Goal: Complete application form

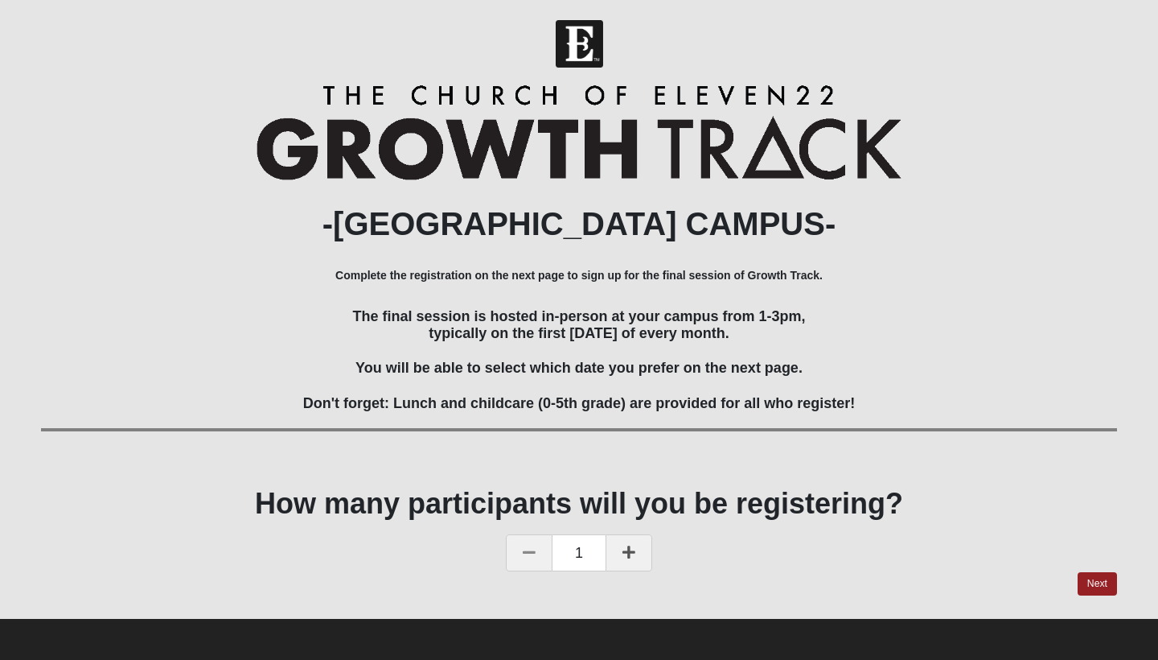
click at [634, 549] on icon at bounding box center [629, 552] width 13 height 14
click at [1097, 582] on link "Next" at bounding box center [1097, 583] width 39 height 23
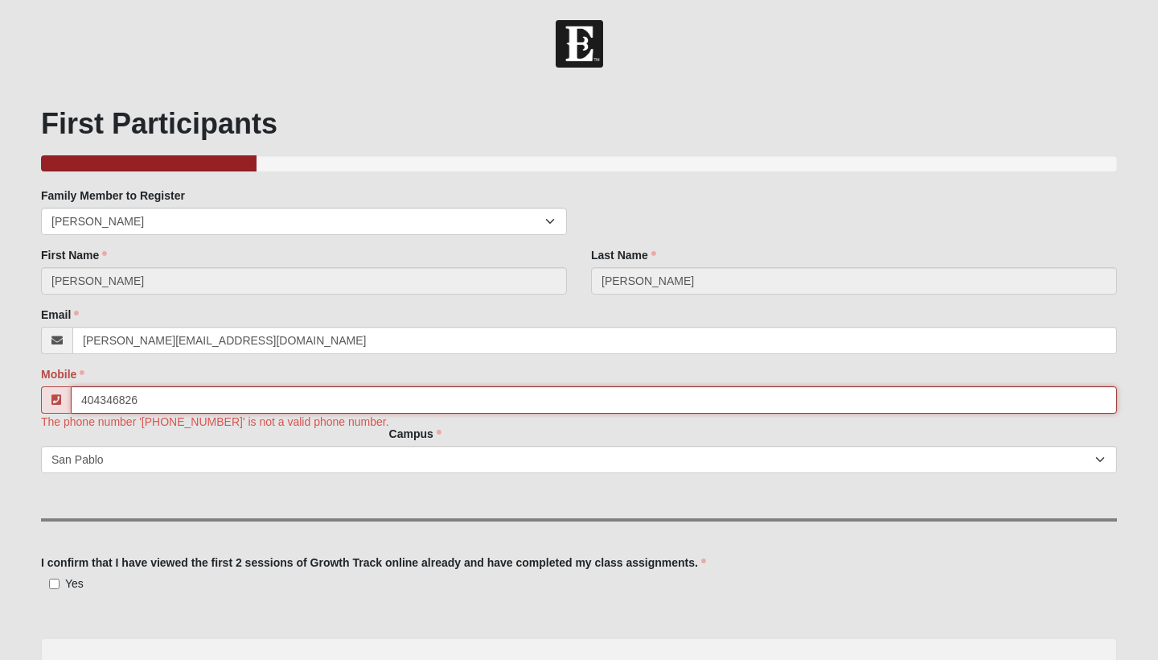
click at [98, 400] on input "404346826" at bounding box center [594, 399] width 1046 height 27
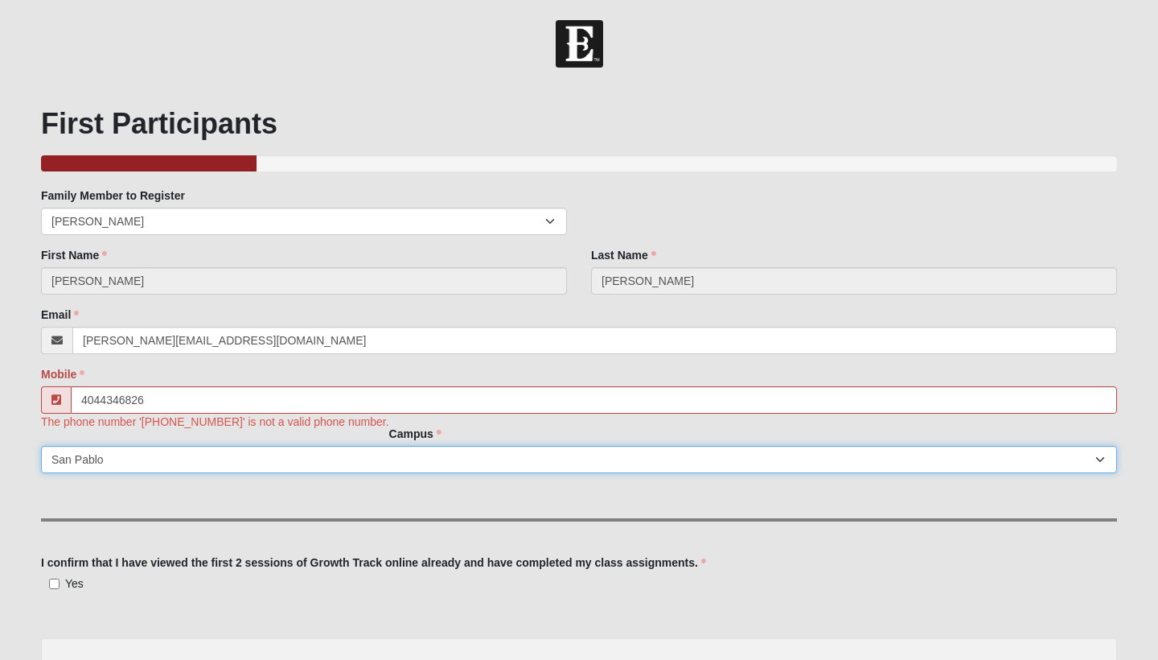
type input "[PHONE_NUMBER]"
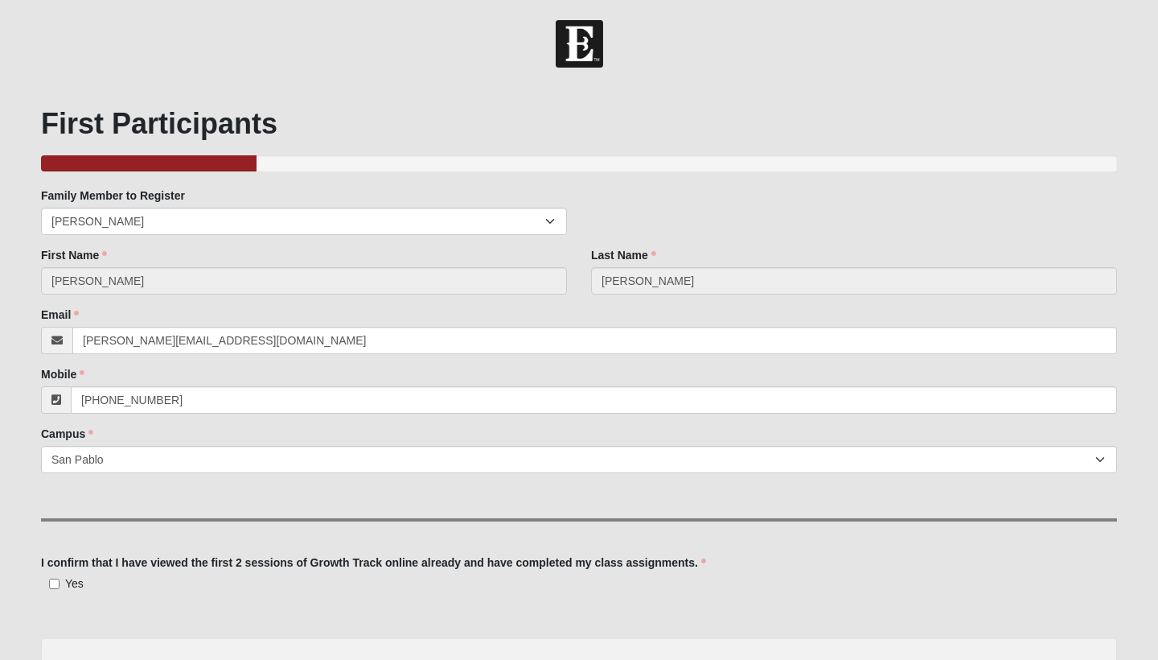
click at [51, 586] on input "Yes" at bounding box center [54, 583] width 10 height 10
checkbox input "true"
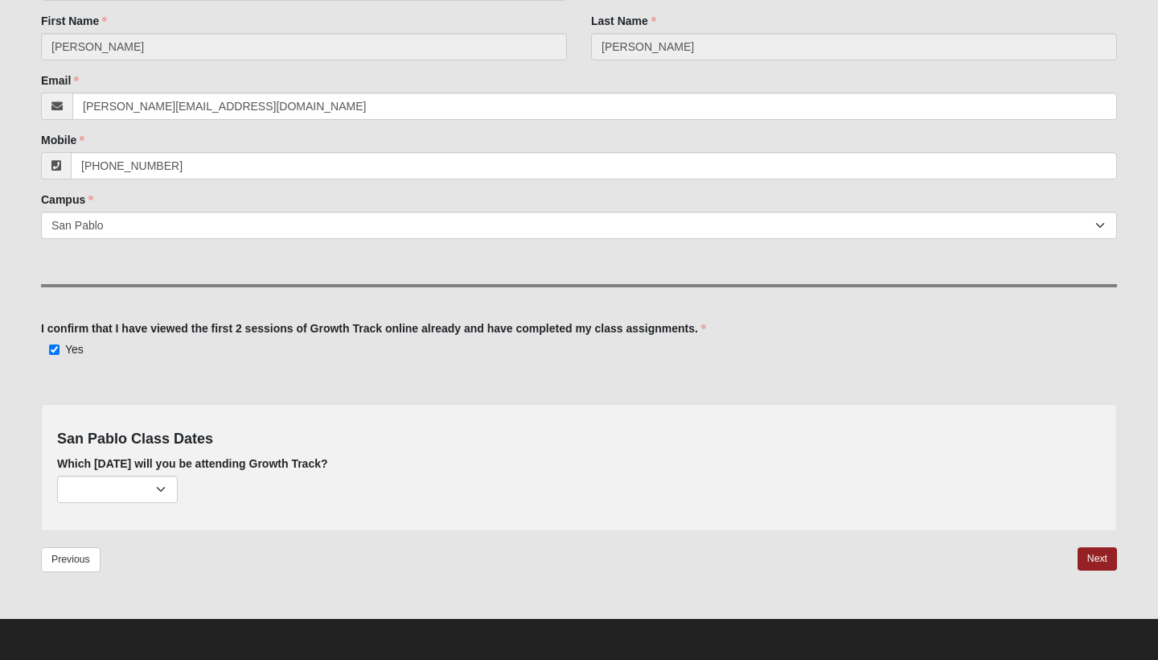
scroll to position [234, 0]
select select "715"
click at [1096, 553] on link "Next" at bounding box center [1097, 558] width 39 height 23
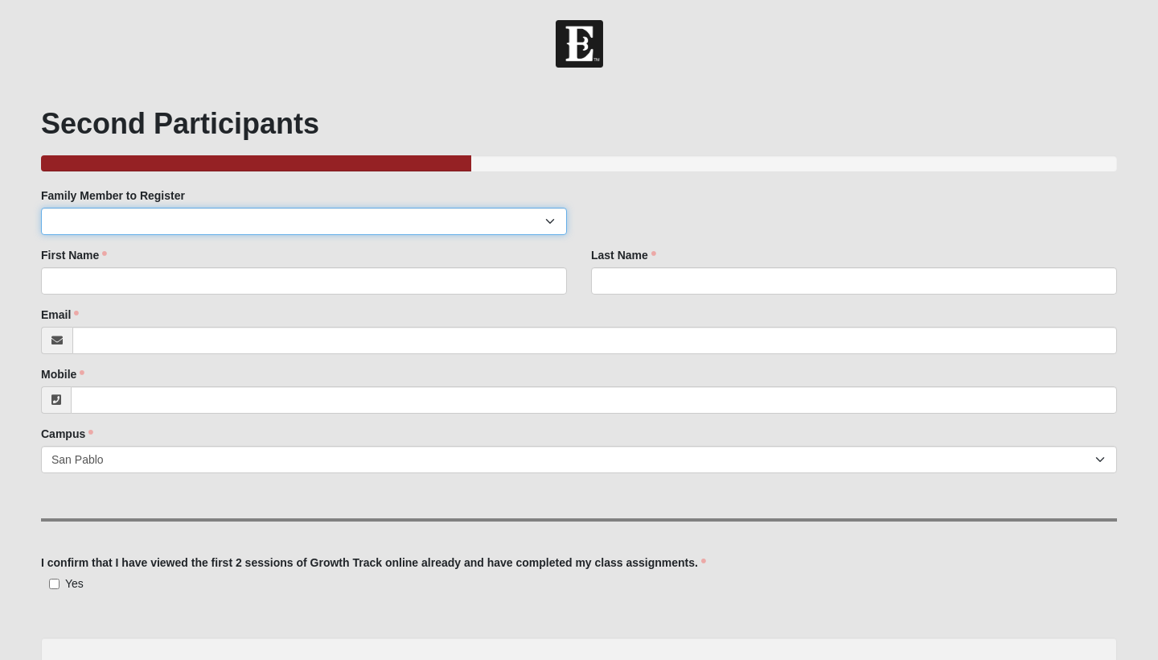
select select "242703"
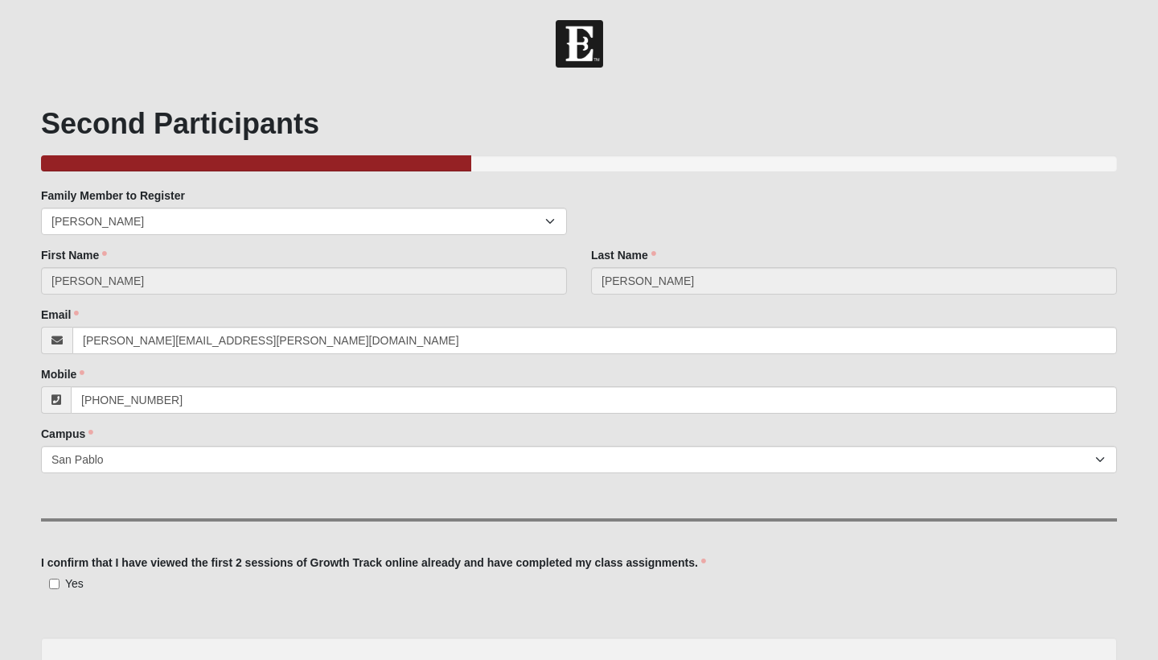
click at [53, 584] on input "Yes" at bounding box center [54, 583] width 10 height 10
checkbox input "true"
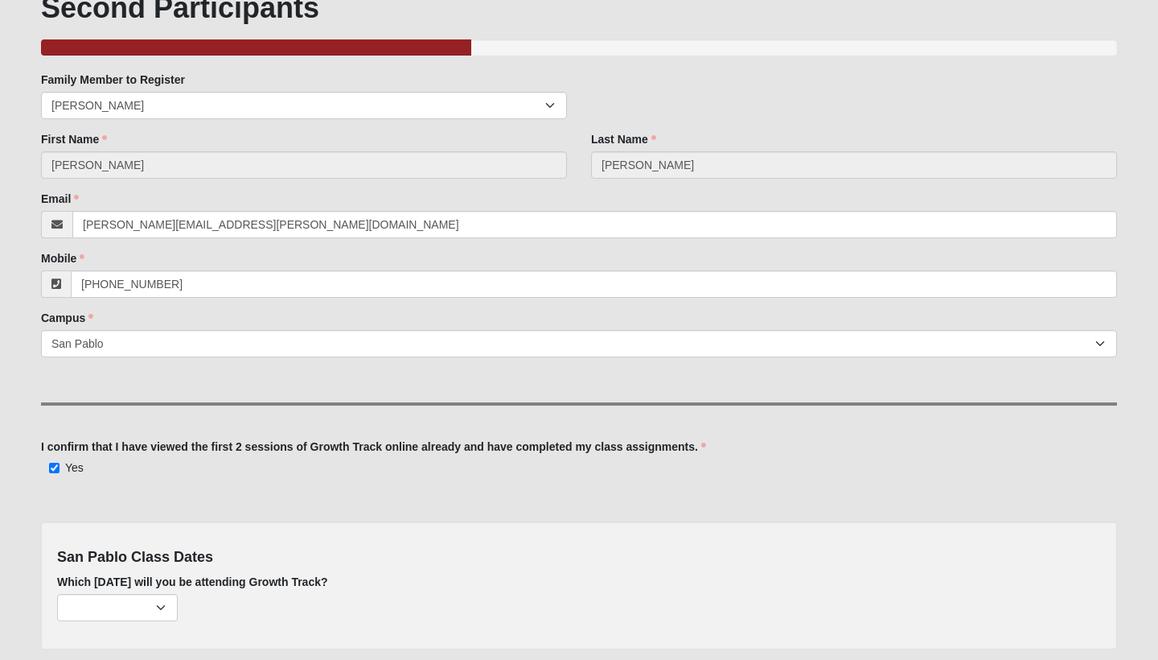
scroll to position [118, 0]
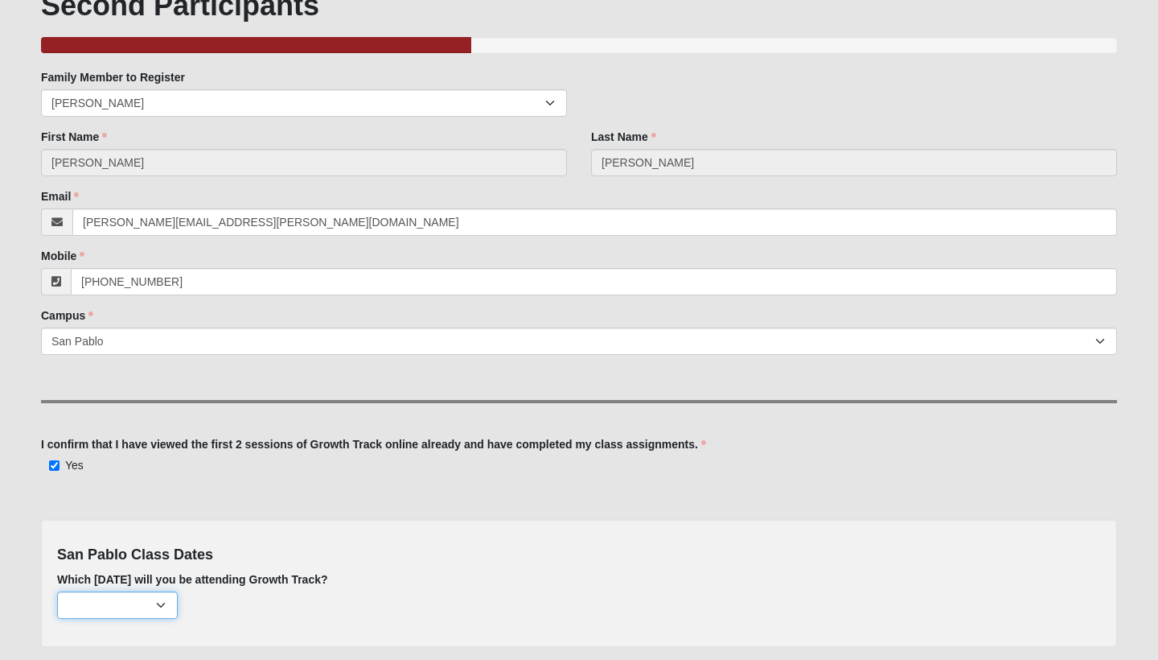
select select "715"
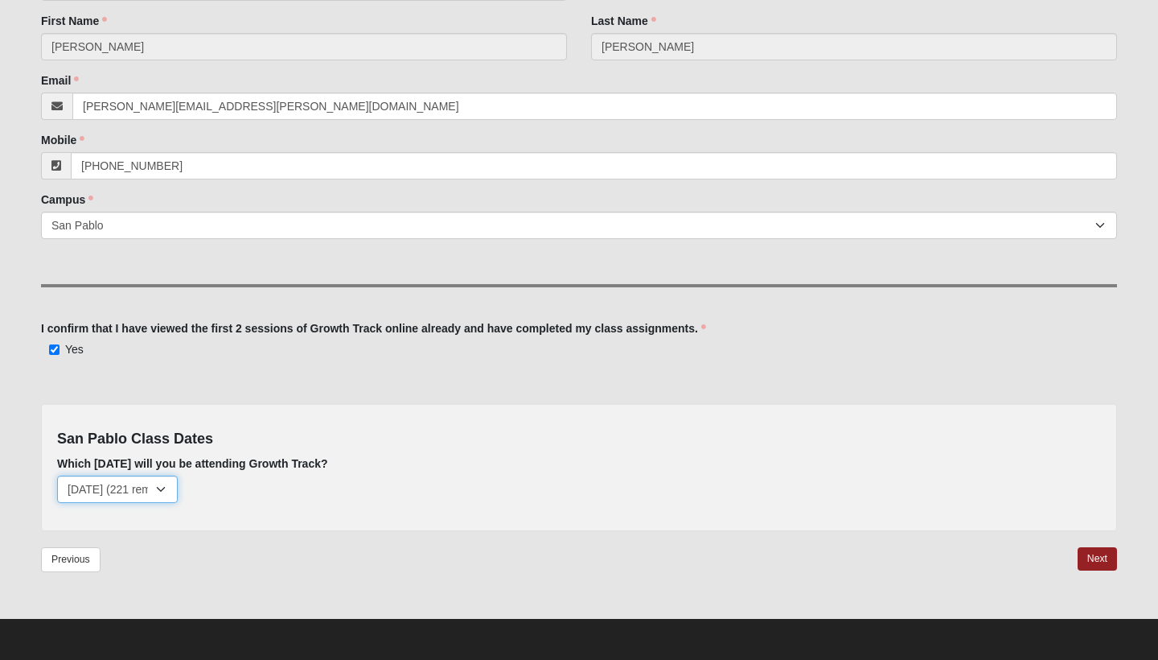
scroll to position [234, 0]
click at [1099, 557] on link "Next" at bounding box center [1097, 558] width 39 height 23
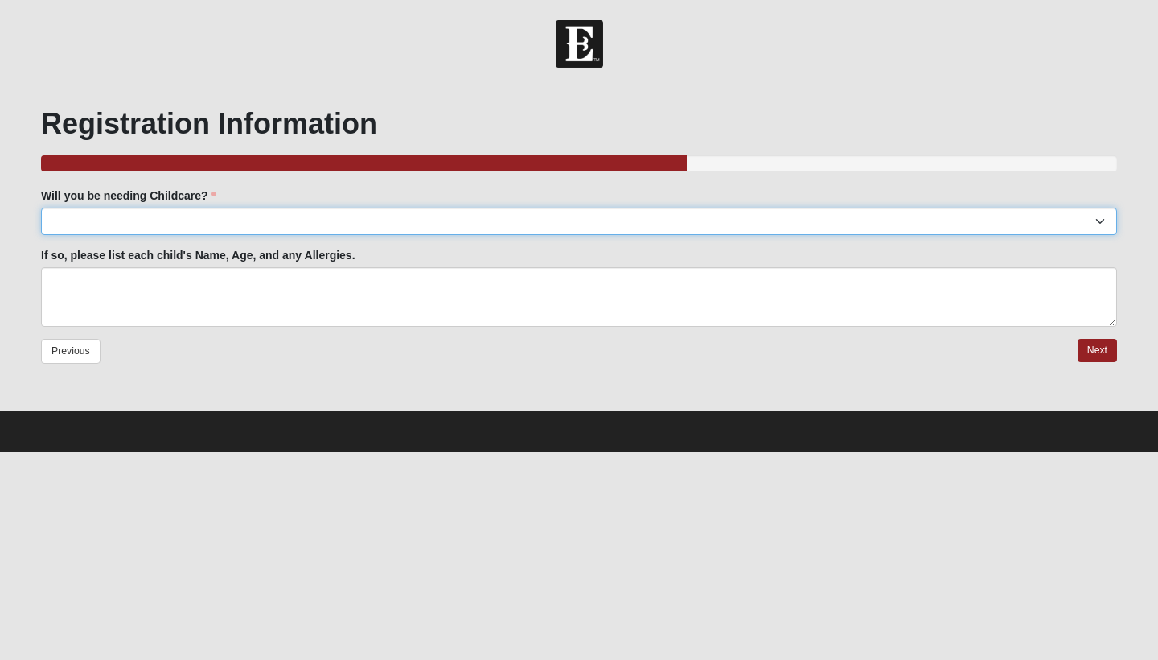
click at [374, 209] on select "Yes No" at bounding box center [579, 221] width 1076 height 27
select select "No"
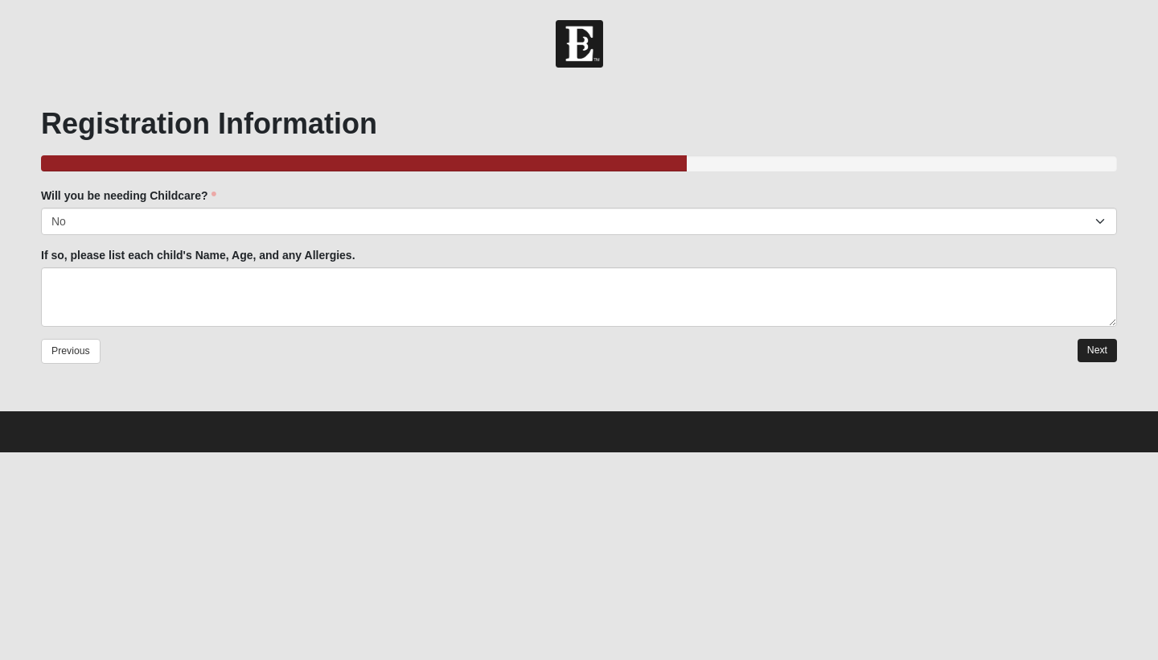
click at [1100, 348] on link "Next" at bounding box center [1097, 350] width 39 height 23
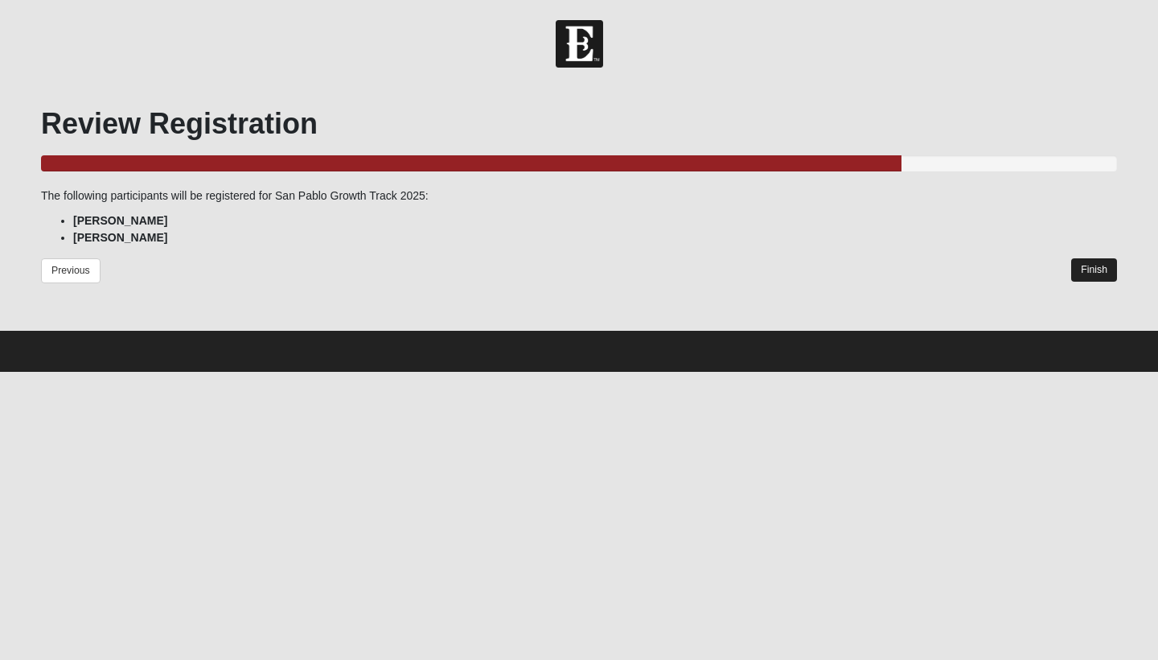
click at [1100, 268] on link "Finish" at bounding box center [1094, 269] width 46 height 23
